Goal: Task Accomplishment & Management: Manage account settings

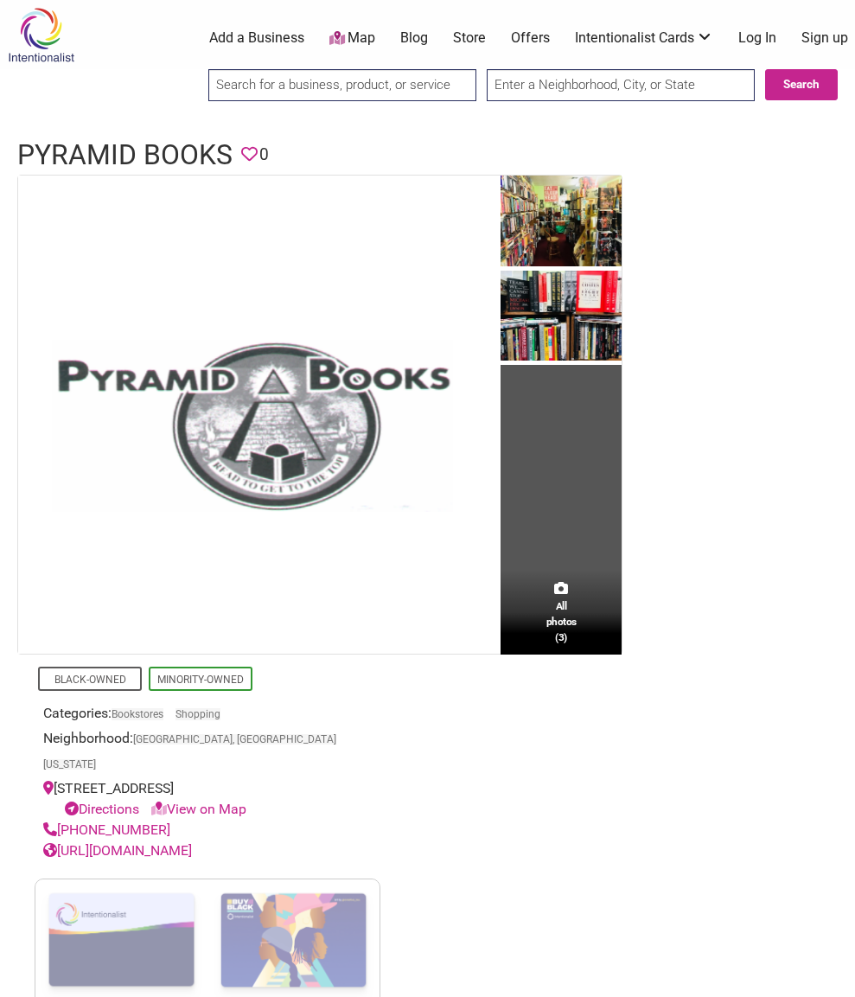
click at [750, 42] on link "Log In" at bounding box center [757, 38] width 38 height 19
click at [760, 39] on link "Log In" at bounding box center [757, 38] width 38 height 19
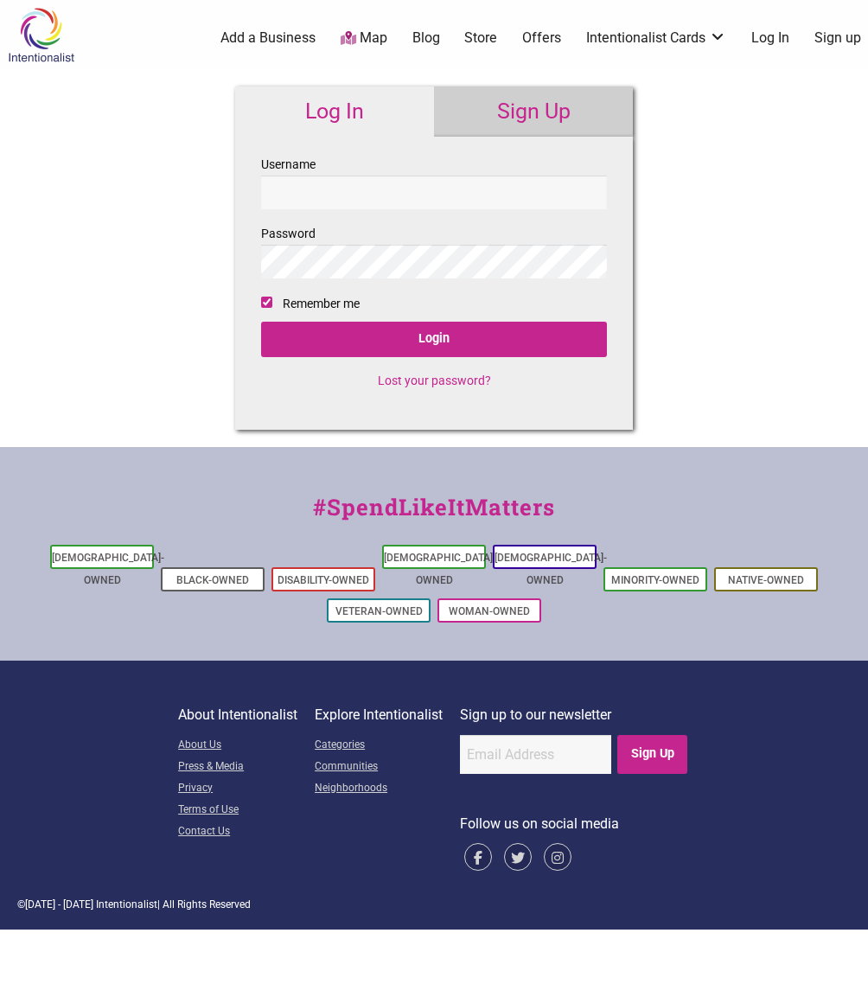
checkbox input "true"
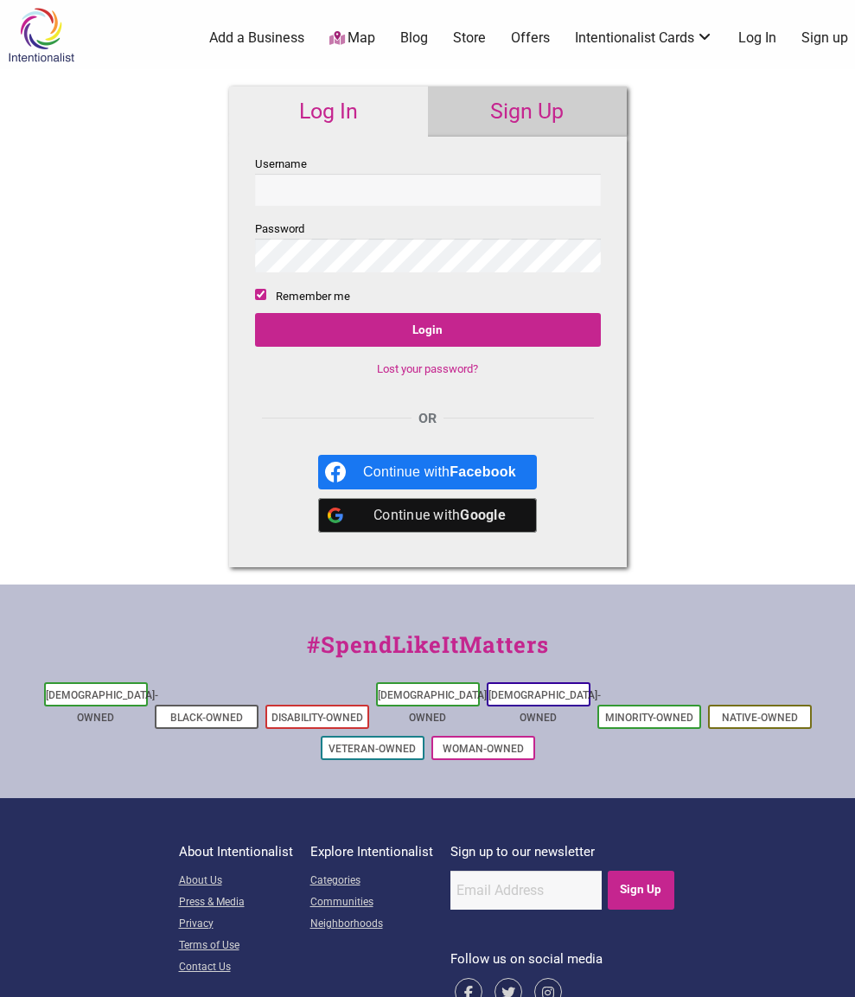
click at [295, 193] on input "Username" at bounding box center [428, 190] width 346 height 32
click at [118, 197] on div "Intentionalist Spend like it matters 0 Add a Business Map Blog Store Offers Int…" at bounding box center [427, 532] width 855 height 1064
click at [278, 194] on input "Username" at bounding box center [428, 190] width 346 height 32
type input "!"
click at [269, 188] on input "Username" at bounding box center [428, 190] width 346 height 32
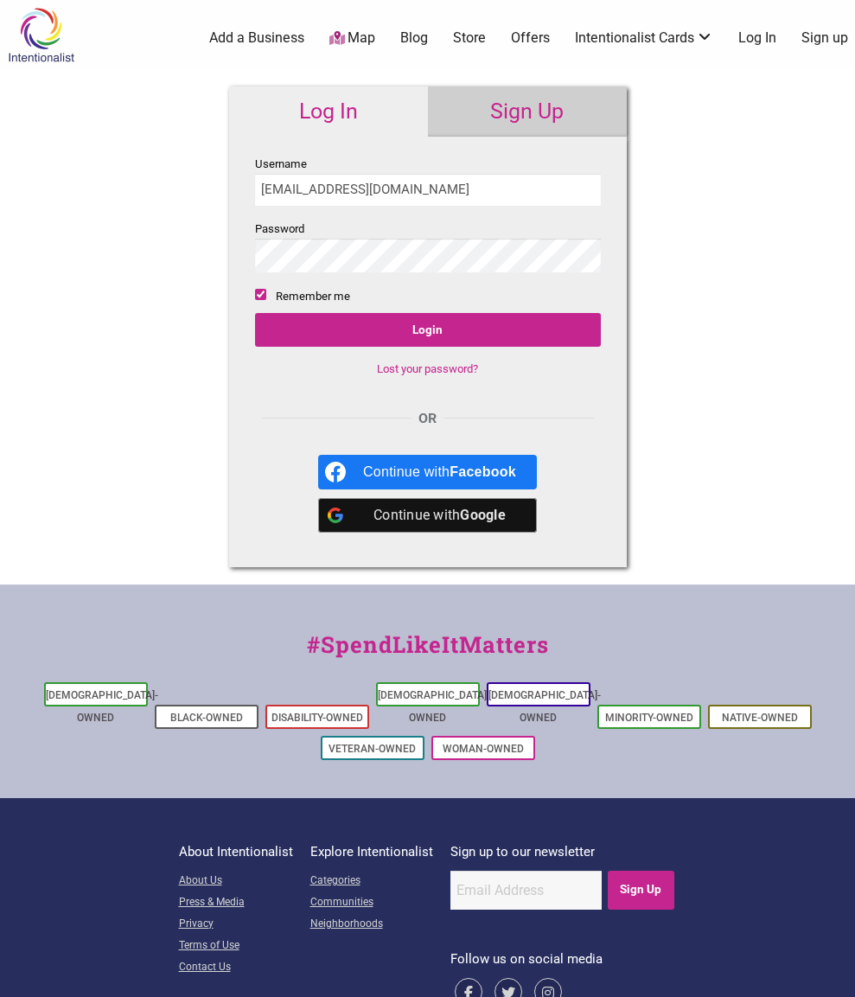
type input "Delldog29@hotmail.com"
click at [314, 346] on input "Login" at bounding box center [428, 329] width 346 height 33
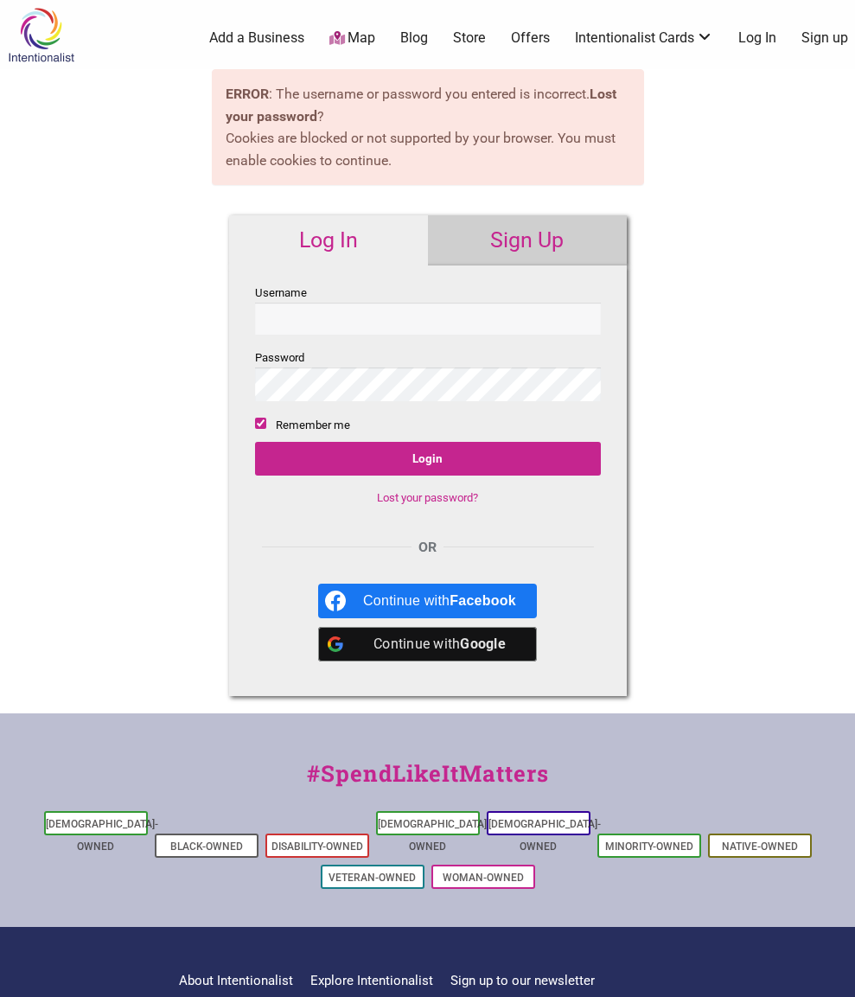
click at [373, 661] on div "Continue with Google" at bounding box center [439, 644] width 153 height 35
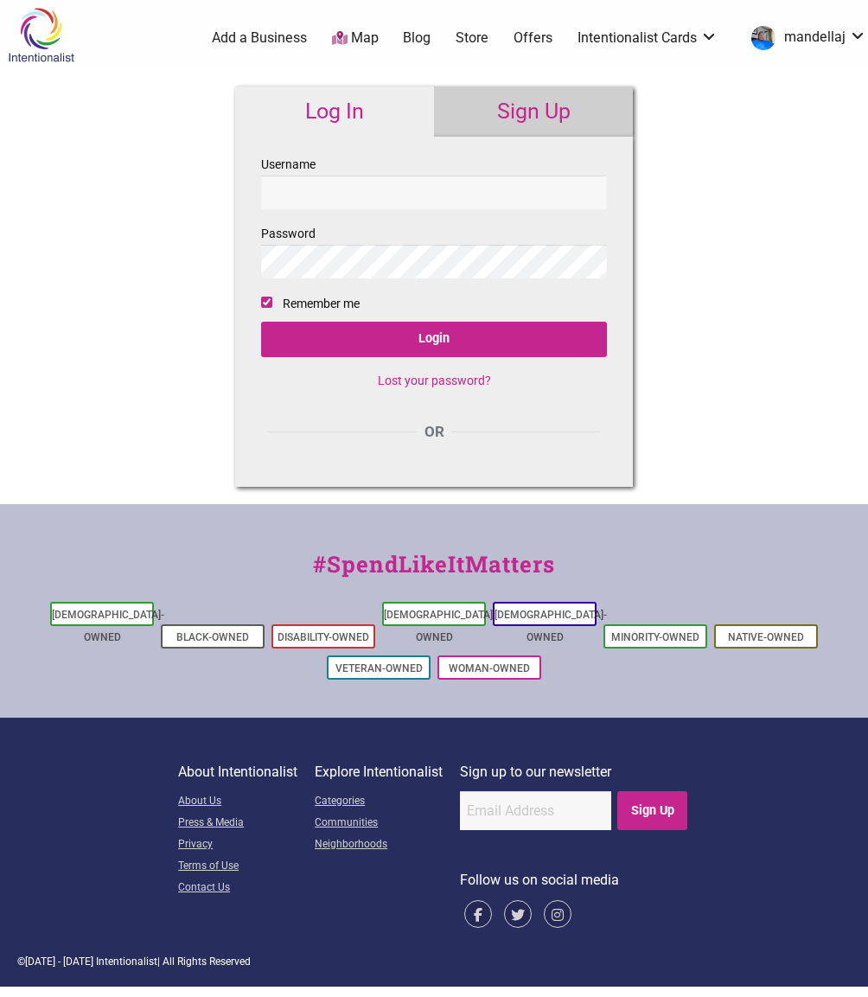
click at [858, 37] on link "mandellaj" at bounding box center [805, 37] width 124 height 31
click at [775, 185] on link "My Account" at bounding box center [801, 188] width 105 height 20
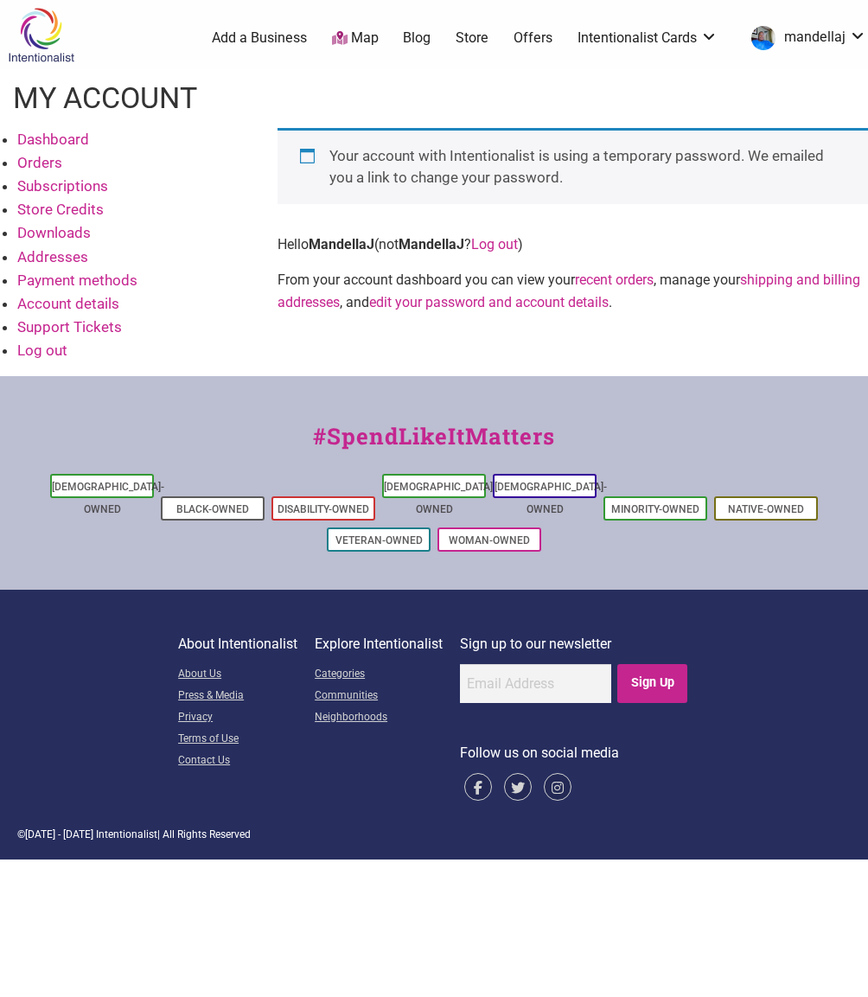
click at [36, 167] on link "Orders" at bounding box center [39, 162] width 45 height 17
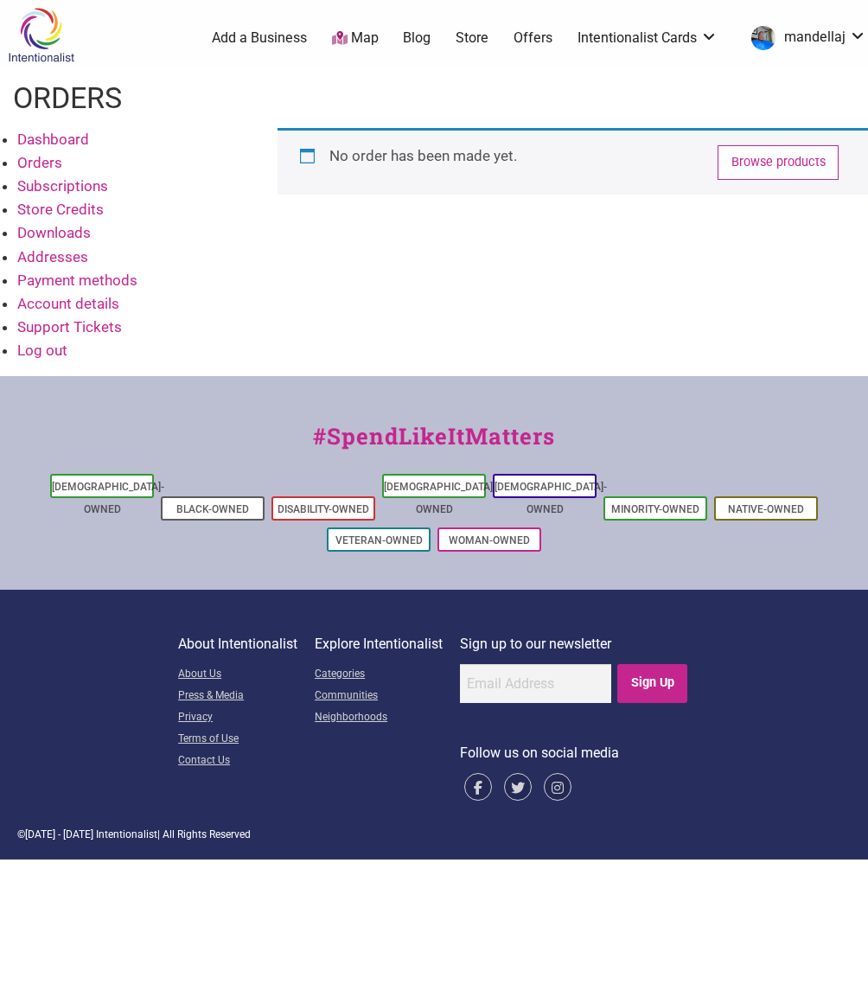
click at [863, 41] on link "mandellaj" at bounding box center [805, 37] width 124 height 31
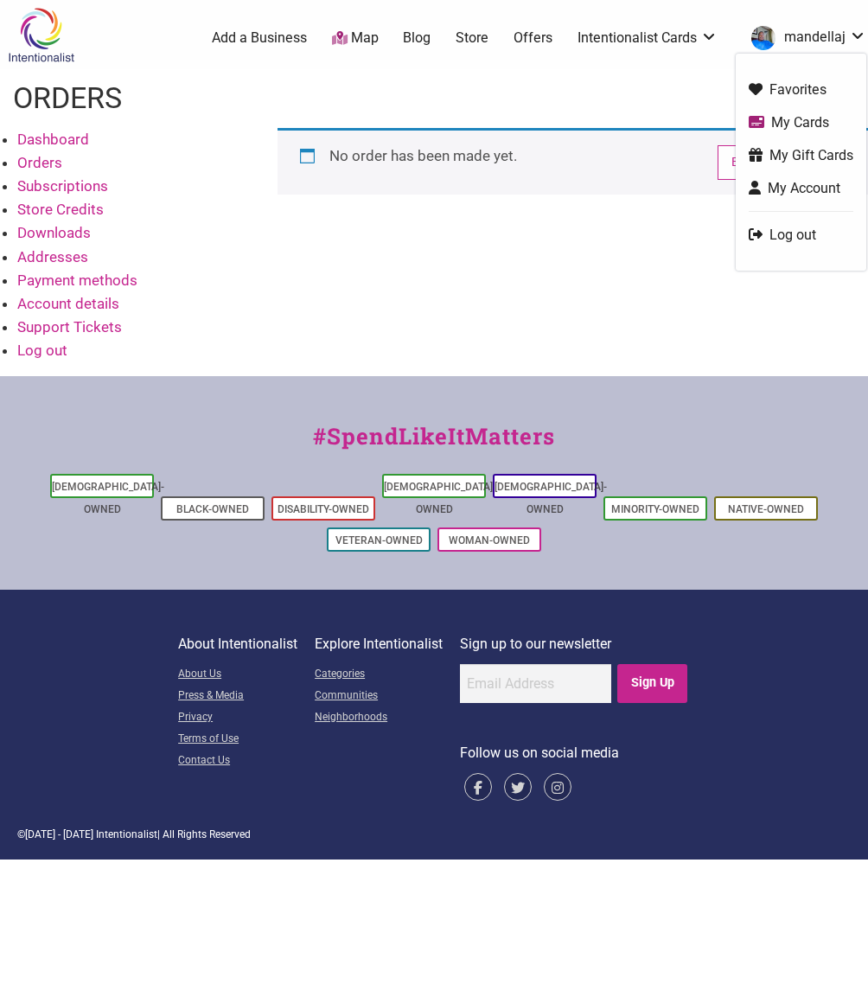
click at [792, 239] on link "Log out" at bounding box center [801, 235] width 105 height 20
